Goal: Information Seeking & Learning: Learn about a topic

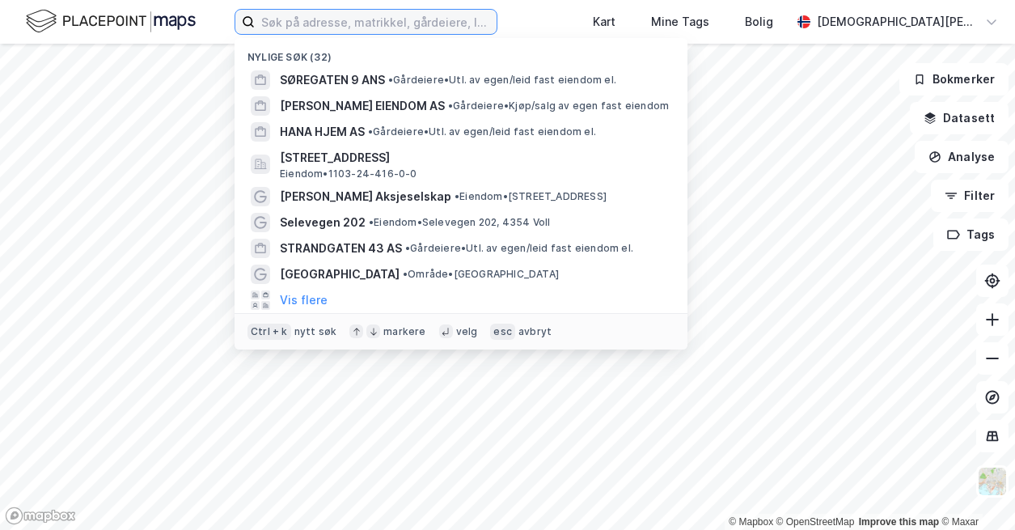
click at [328, 29] on input at bounding box center [376, 22] width 242 height 24
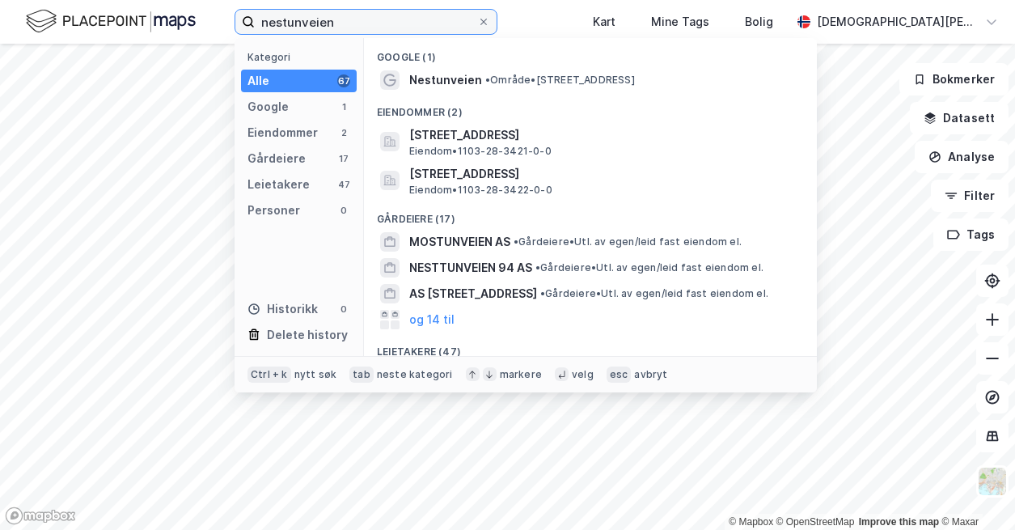
click at [282, 19] on input "nestunveien" at bounding box center [366, 22] width 222 height 24
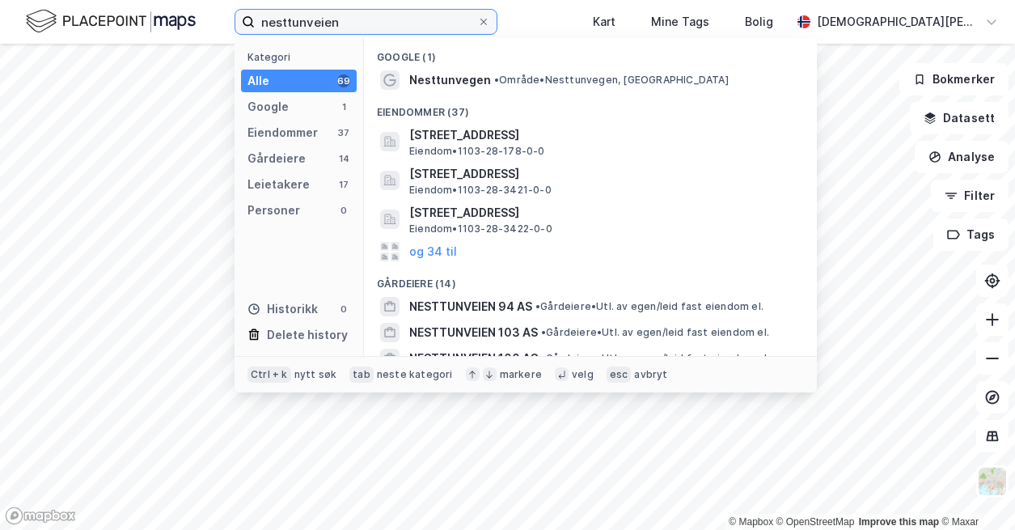
click at [345, 23] on input "nesttunveien" at bounding box center [366, 22] width 222 height 24
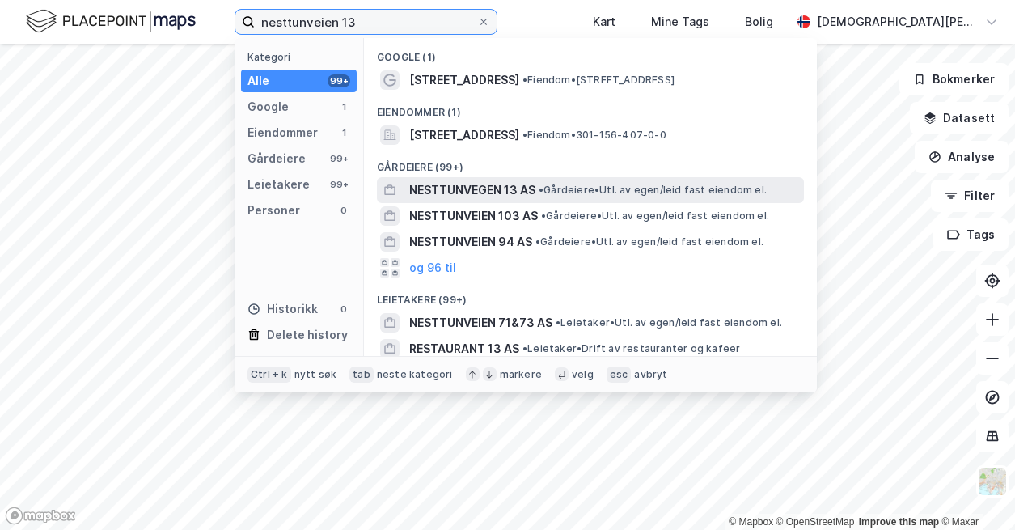
type input "nesttunveien 13"
click at [541, 196] on span "• Gårdeiere • Utl. av egen/leid fast eiendom el." at bounding box center [653, 190] width 228 height 13
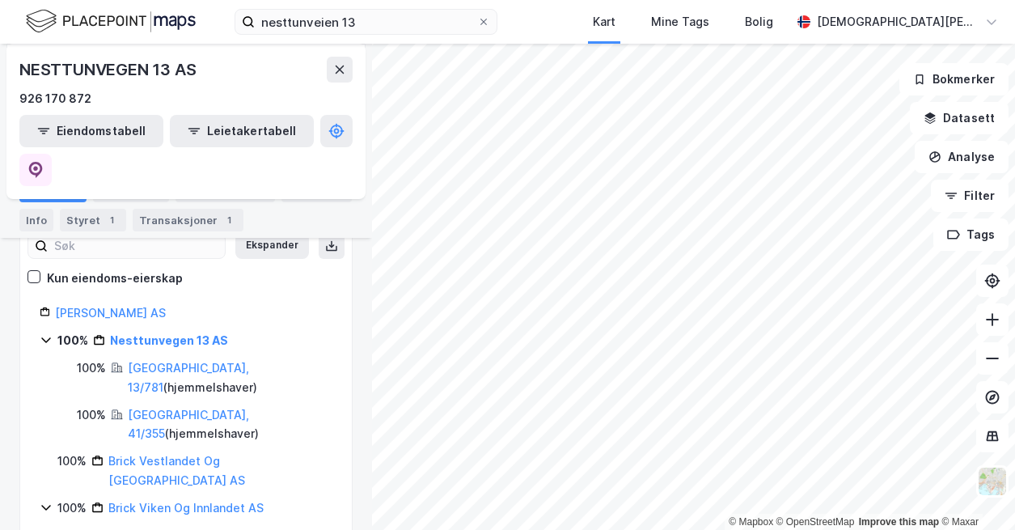
scroll to position [243, 0]
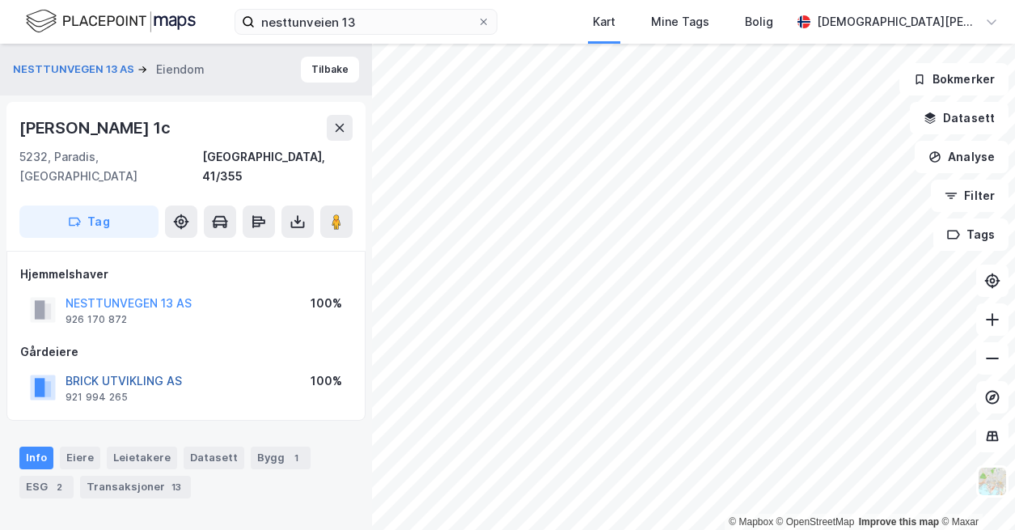
click at [0, 0] on button "BRICK UTVIKLING AS" at bounding box center [0, 0] width 0 height 0
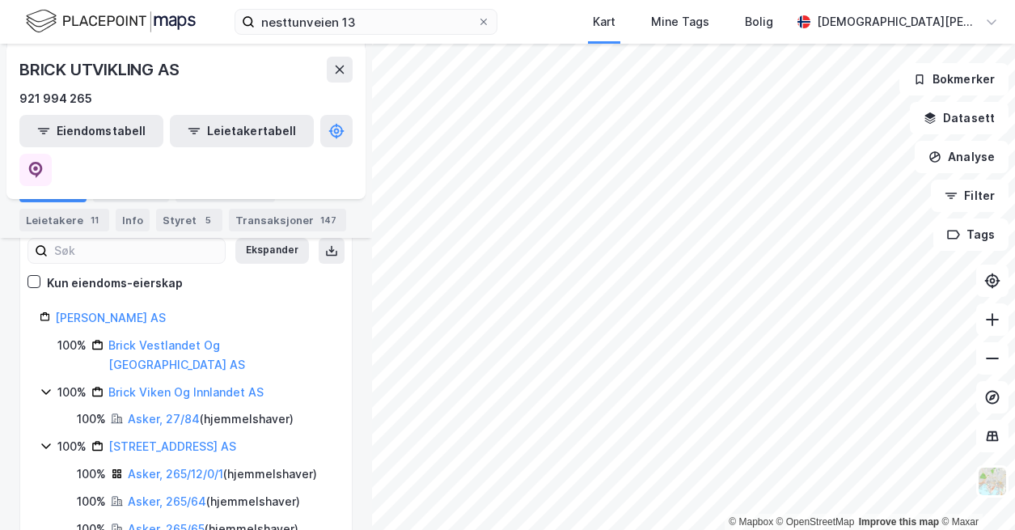
scroll to position [243, 0]
